Goal: Participate in discussion: Engage in conversation with other users on a specific topic

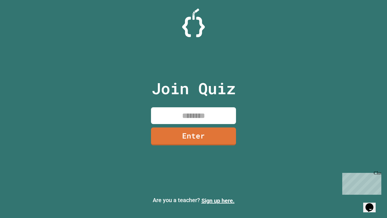
click at [175, 121] on input at bounding box center [193, 115] width 85 height 17
type input "********"
click at [180, 136] on link "Enter" at bounding box center [194, 136] width 86 height 19
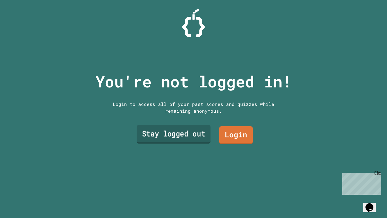
click at [189, 130] on link "Stay logged out" at bounding box center [174, 134] width 74 height 19
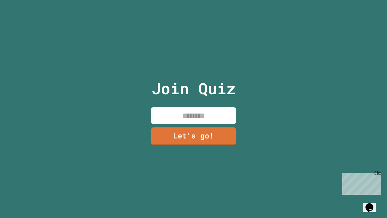
click at [205, 113] on input at bounding box center [193, 115] width 85 height 17
type input "*****"
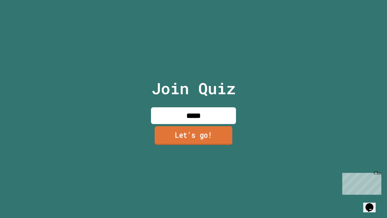
click at [218, 131] on link "Let's go!" at bounding box center [194, 135] width 78 height 19
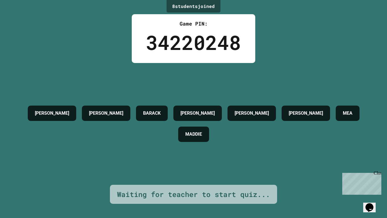
click at [218, 131] on div "[PERSON_NAME] [PERSON_NAME] [PERSON_NAME]" at bounding box center [193, 124] width 359 height 42
click at [380, 175] on div "Close" at bounding box center [377, 173] width 7 height 7
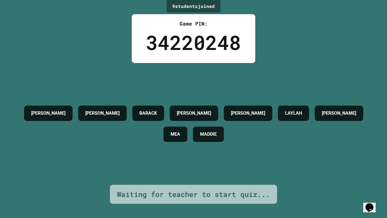
click at [368, 204] on icon "Opens Chat This icon Opens the chat window." at bounding box center [369, 207] width 9 height 9
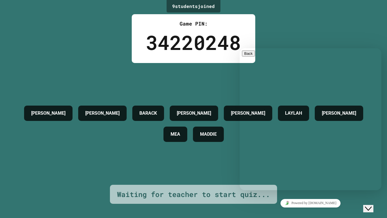
click at [294, 10] on div "9 student s joined Game PIN: 34220248 [PERSON_NAME] [PERSON_NAME] [PERSON_NAME]…" at bounding box center [193, 109] width 387 height 218
click at [374, 207] on button "Close Chat This icon closes the chat window." at bounding box center [369, 208] width 10 height 7
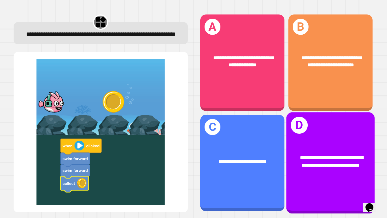
click at [302, 155] on span "**********" at bounding box center [331, 161] width 63 height 12
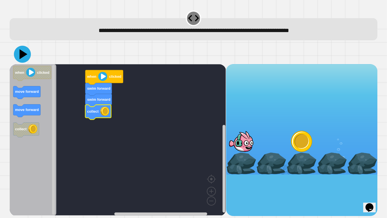
click at [21, 52] on icon at bounding box center [24, 54] width 8 height 10
click at [113, 108] on rect "Blockly Workspace" at bounding box center [118, 139] width 216 height 151
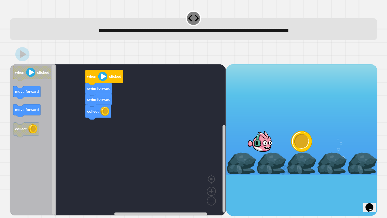
click at [181, 108] on rect "Blockly Workspace" at bounding box center [118, 139] width 216 height 151
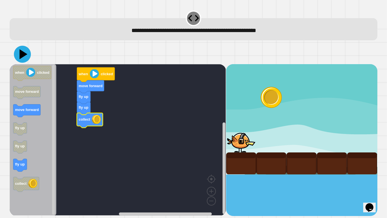
click at [22, 55] on icon at bounding box center [24, 54] width 8 height 10
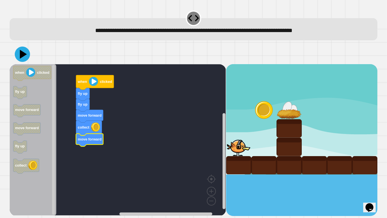
click at [25, 58] on icon at bounding box center [22, 54] width 15 height 15
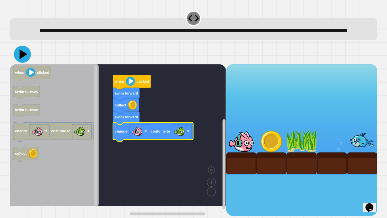
click at [22, 59] on icon at bounding box center [24, 54] width 8 height 10
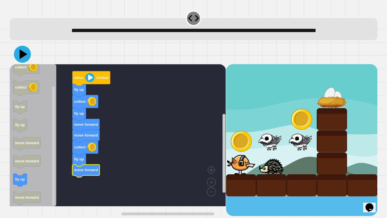
click at [19, 60] on icon at bounding box center [22, 54] width 17 height 17
